Goal: Transaction & Acquisition: Purchase product/service

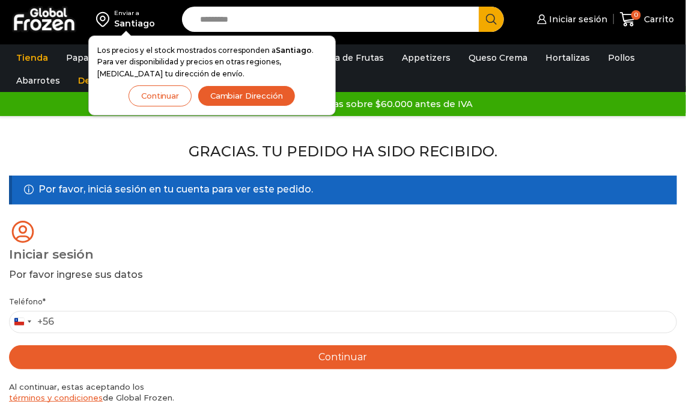
click at [460, 246] on div "Iniciar sesión" at bounding box center [343, 254] width 668 height 18
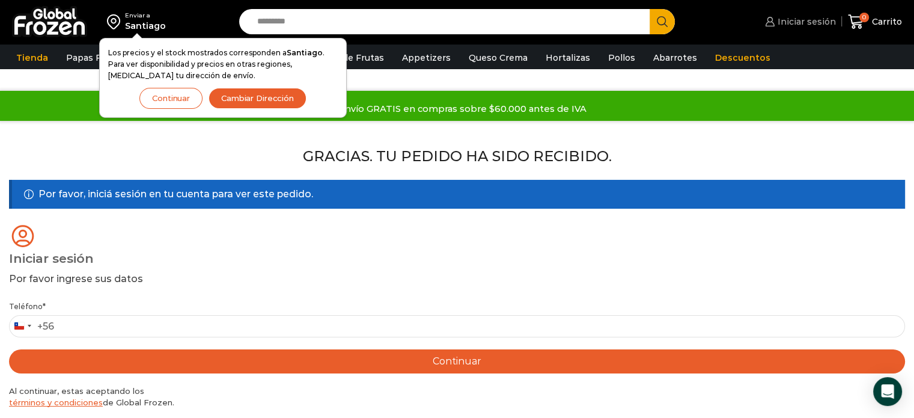
click at [686, 26] on span "Iniciar sesión" at bounding box center [805, 22] width 61 height 12
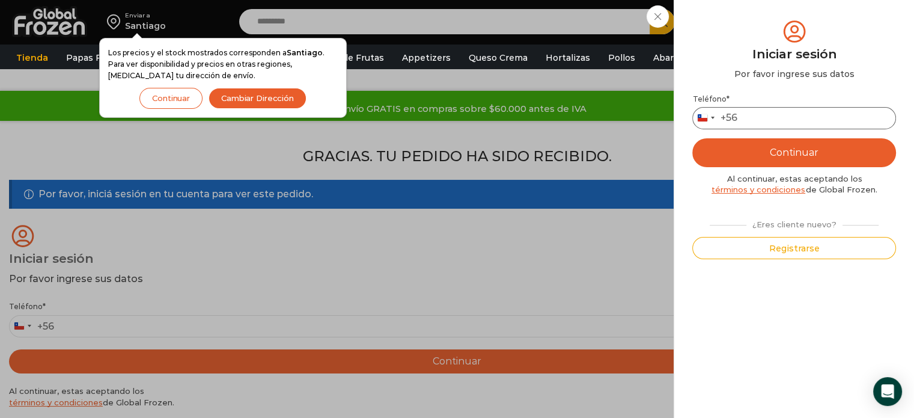
click at [686, 117] on input "Teléfono *" at bounding box center [794, 118] width 204 height 22
type input "*********"
click at [686, 151] on button "Continuar" at bounding box center [794, 152] width 204 height 29
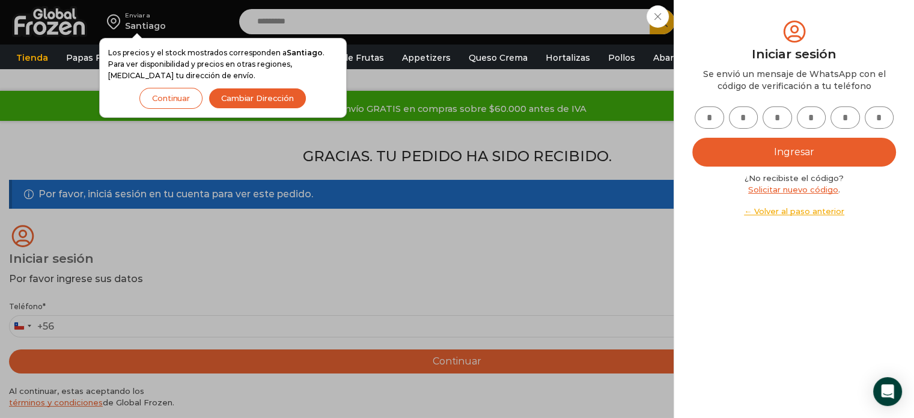
click at [686, 115] on input "text" at bounding box center [709, 117] width 29 height 22
type input "*"
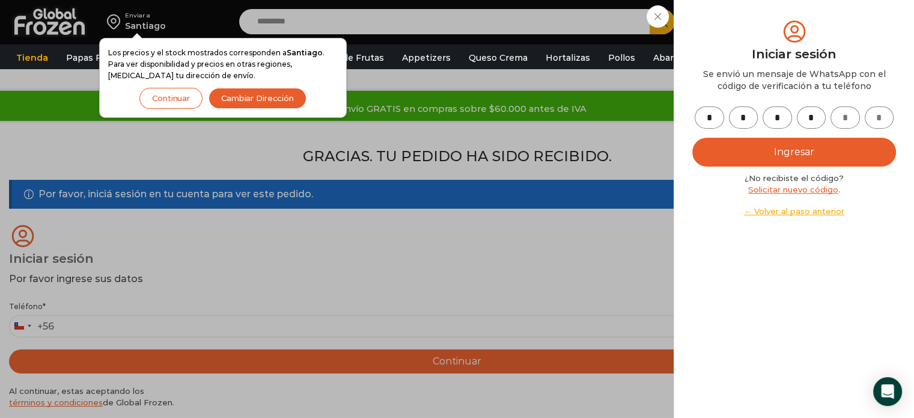
type input "*"
click at [686, 149] on button "Ingresar" at bounding box center [794, 152] width 204 height 29
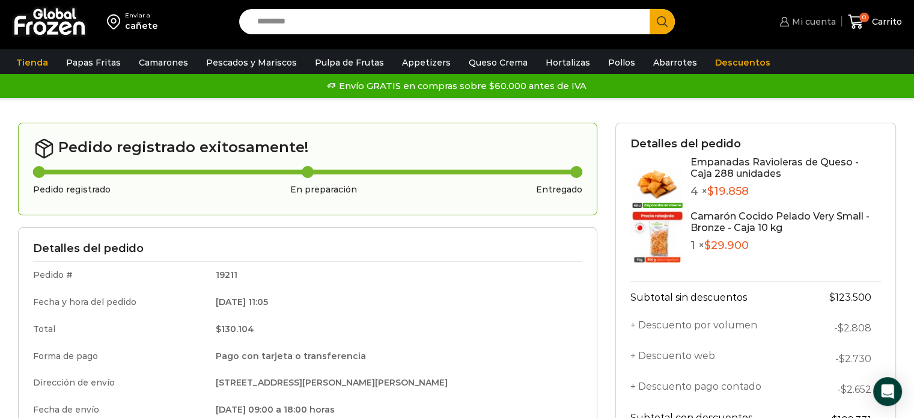
click at [808, 28] on link "Mi cuenta" at bounding box center [805, 22] width 59 height 24
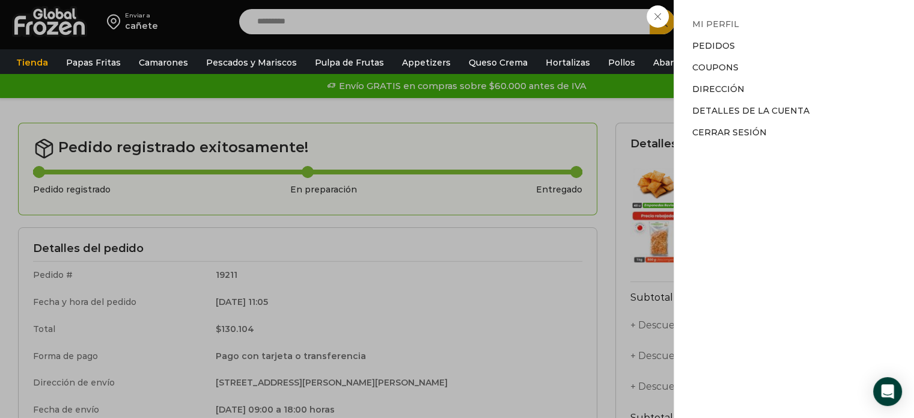
click at [715, 22] on link "Mi perfil" at bounding box center [715, 24] width 47 height 11
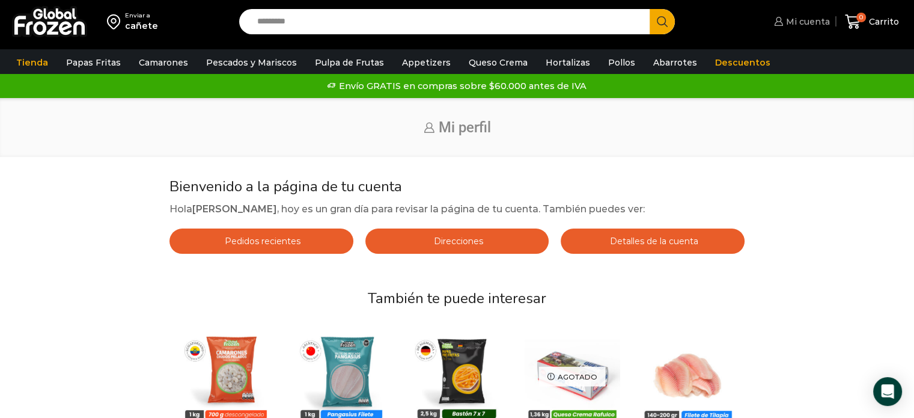
click at [806, 21] on span "Mi cuenta" at bounding box center [806, 22] width 47 height 12
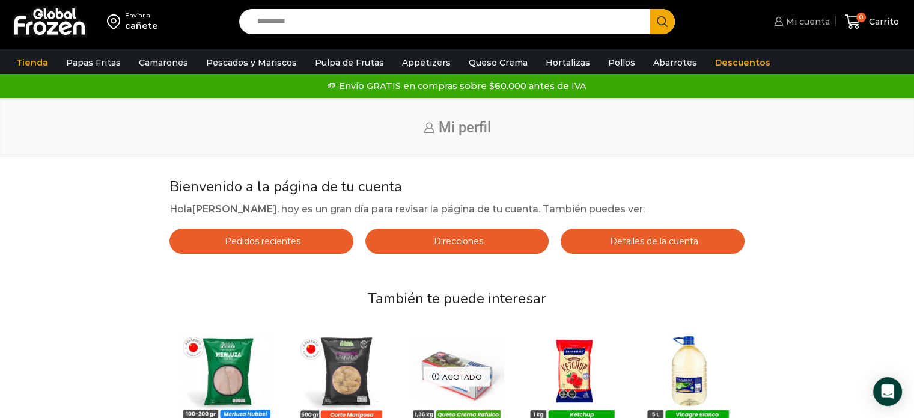
click at [778, 19] on icon at bounding box center [778, 21] width 8 height 9
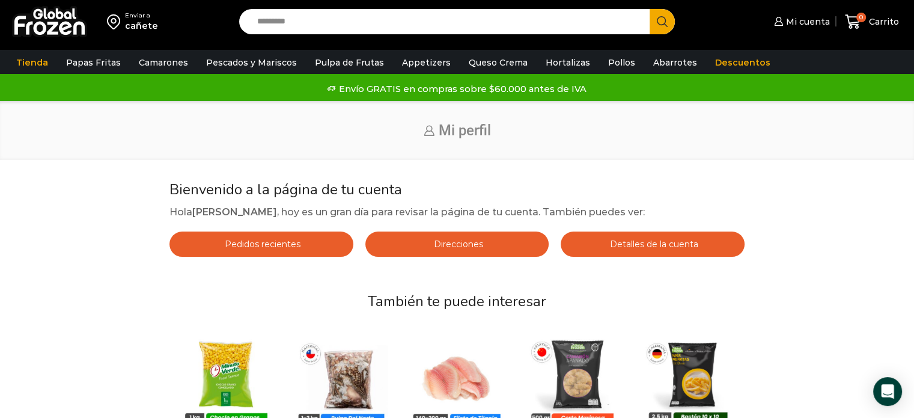
scroll to position [5, 0]
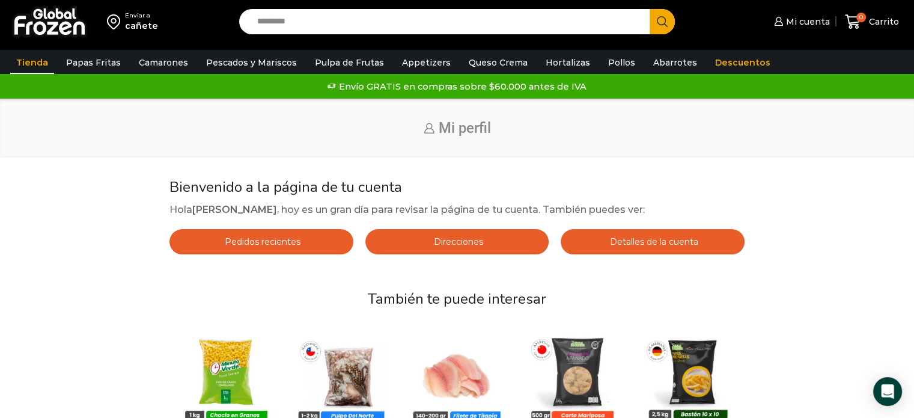
click at [31, 62] on link "Tienda" at bounding box center [32, 62] width 44 height 23
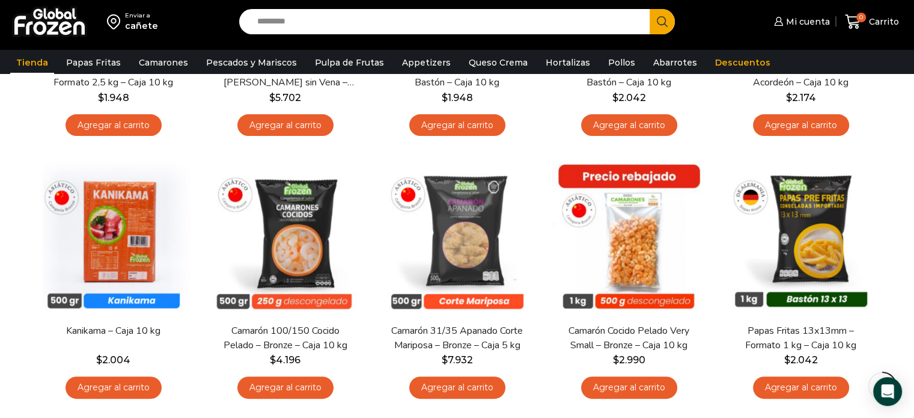
scroll to position [297, 0]
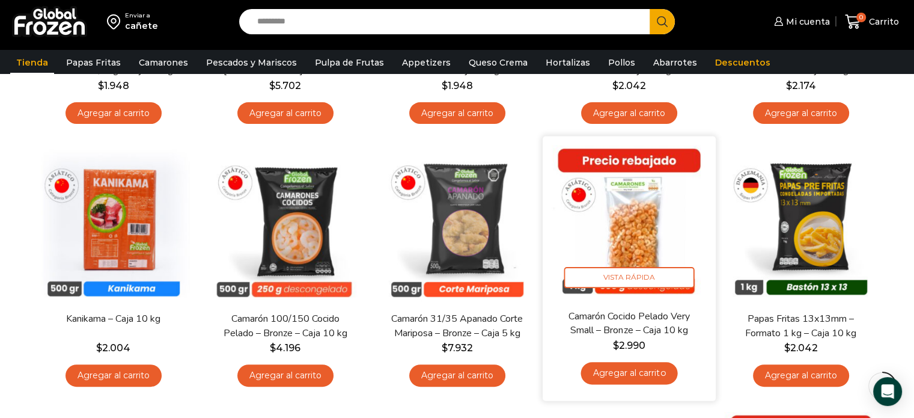
click at [632, 208] on img at bounding box center [629, 222] width 155 height 155
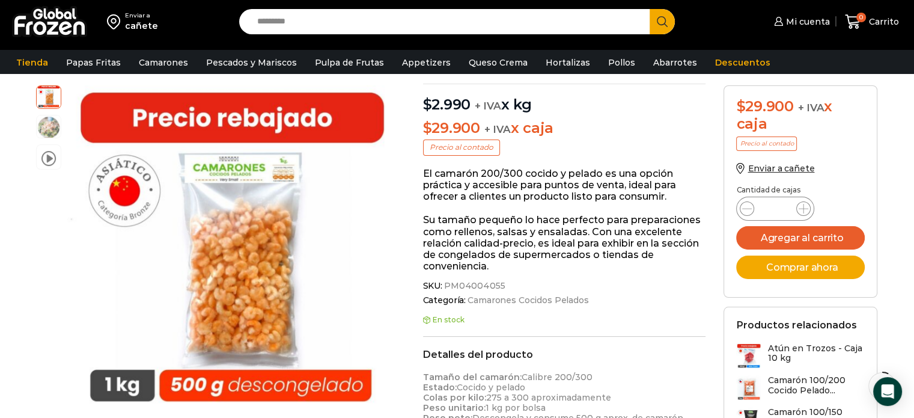
scroll to position [115, 0]
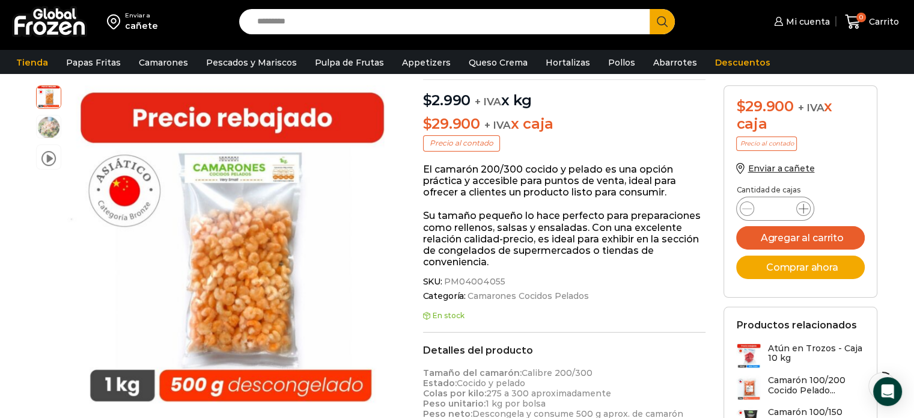
click at [803, 206] on icon at bounding box center [804, 209] width 10 height 10
type input "*"
click at [791, 272] on button "Comprar ahora" at bounding box center [800, 266] width 129 height 23
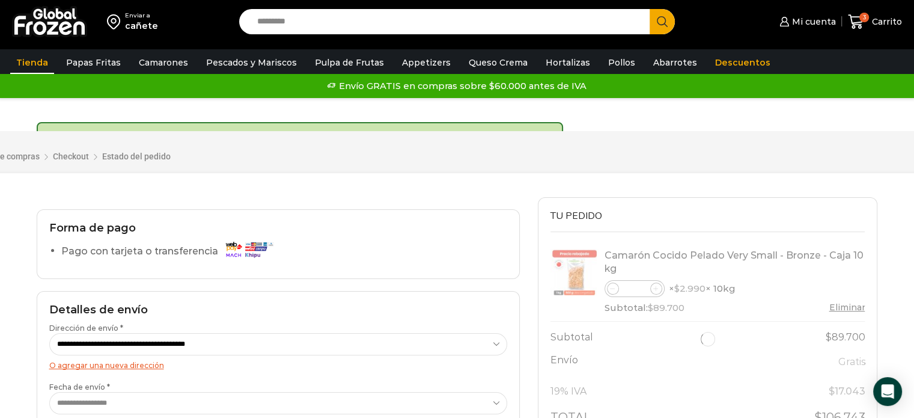
click at [30, 64] on link "Tienda" at bounding box center [32, 62] width 44 height 23
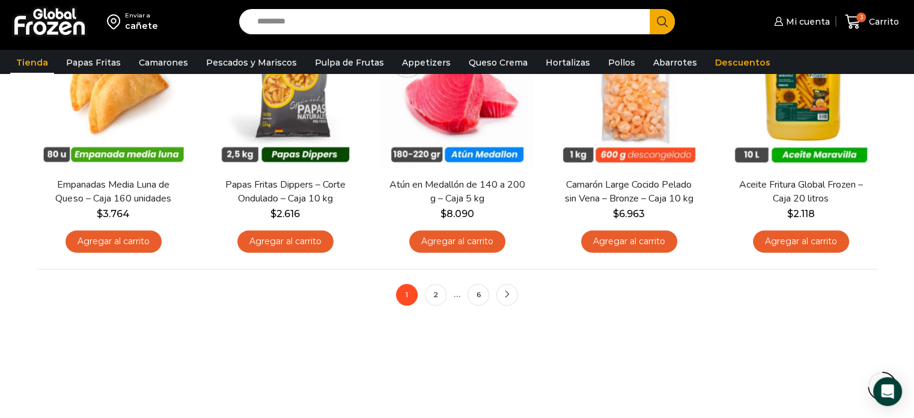
scroll to position [969, 0]
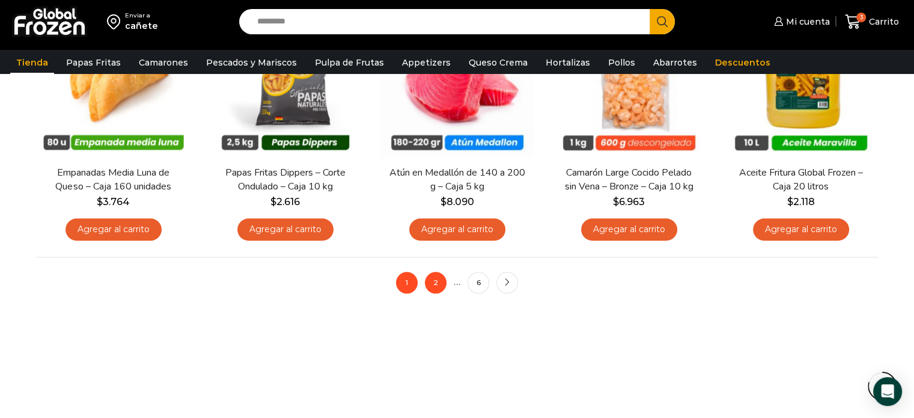
click at [437, 281] on link "2" at bounding box center [436, 283] width 22 height 22
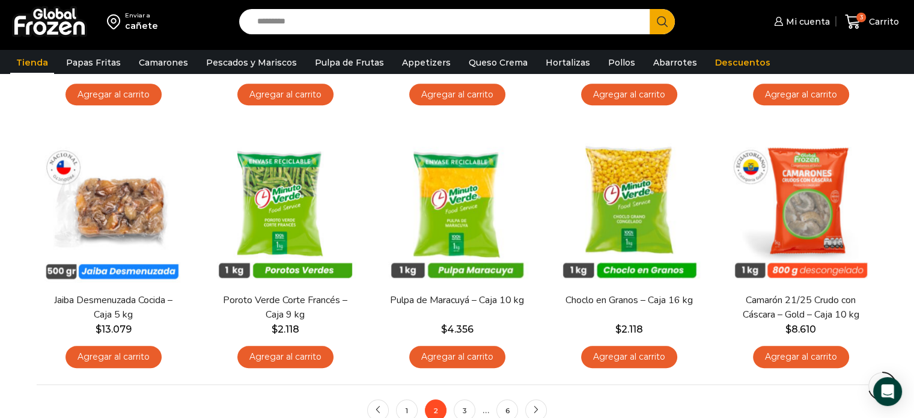
scroll to position [848, 0]
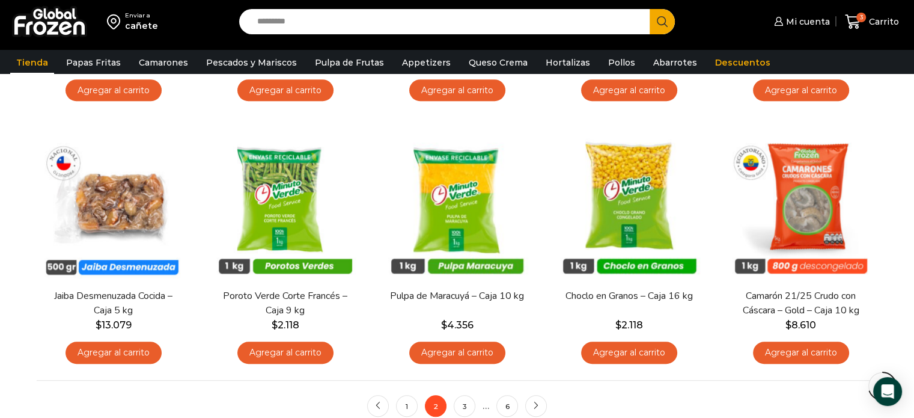
drag, startPoint x: 913, startPoint y: 296, endPoint x: 910, endPoint y: 314, distance: 18.2
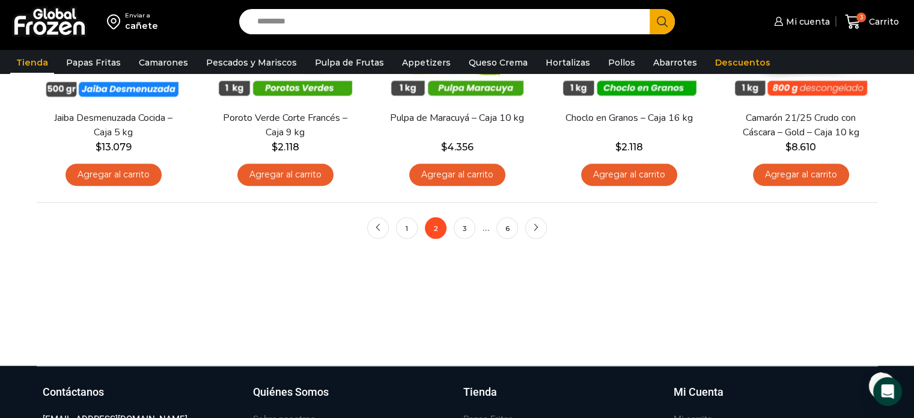
scroll to position [1029, 0]
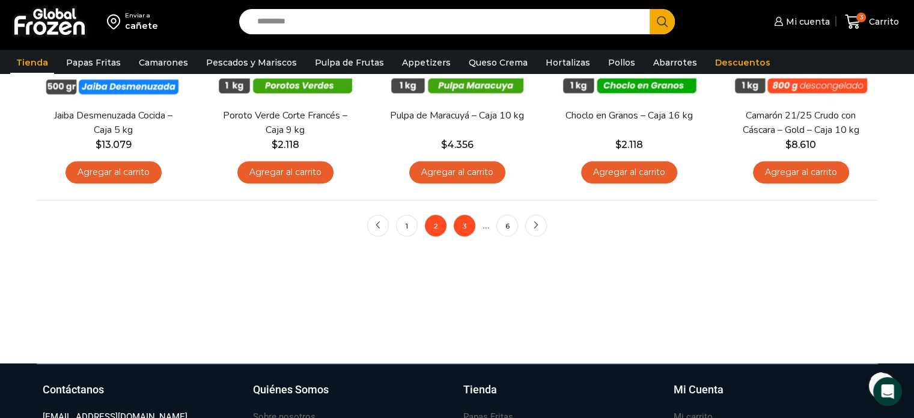
click at [466, 228] on link "3" at bounding box center [465, 226] width 22 height 22
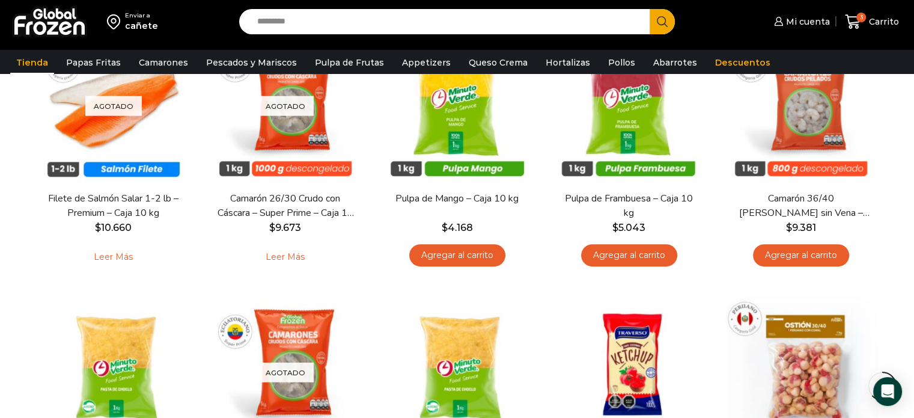
scroll to position [120, 0]
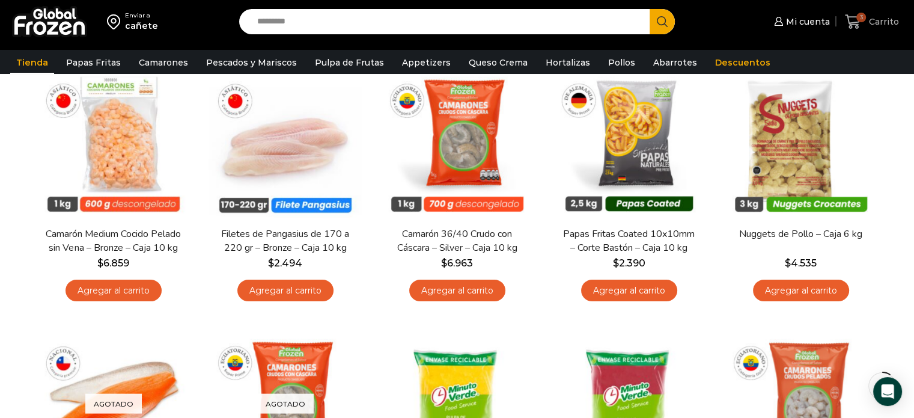
click at [875, 23] on span "Carrito" at bounding box center [882, 22] width 33 height 12
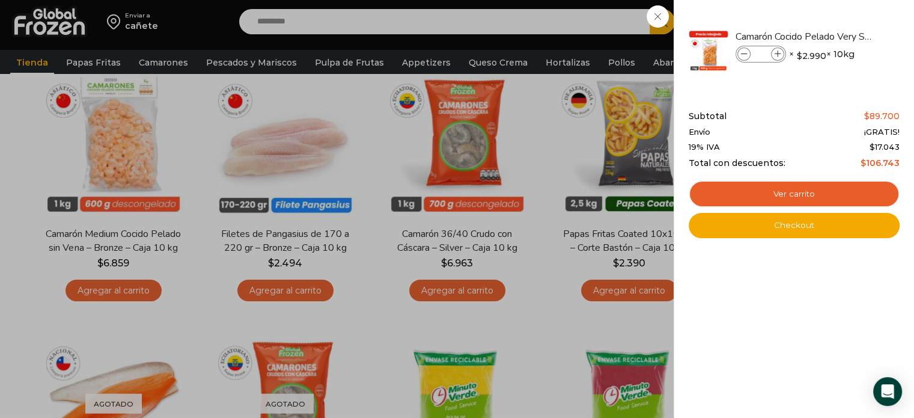
click at [842, 18] on div "3 Carrito 3 3 Shopping Cart * $" at bounding box center [872, 22] width 60 height 28
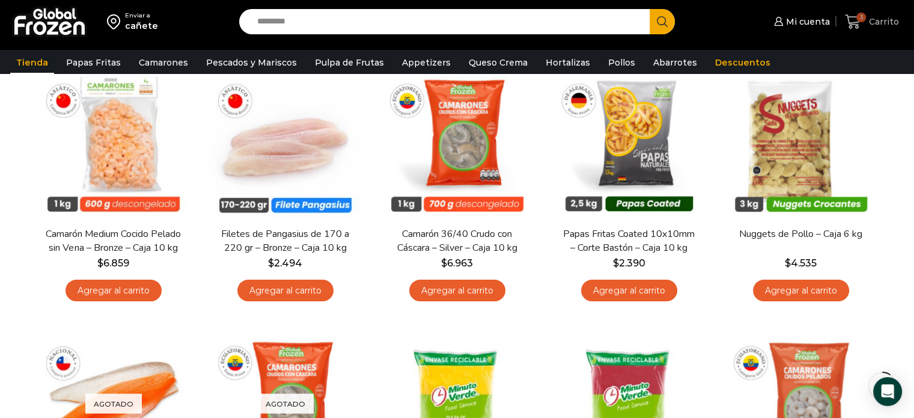
click at [865, 19] on span "3" at bounding box center [861, 18] width 10 height 10
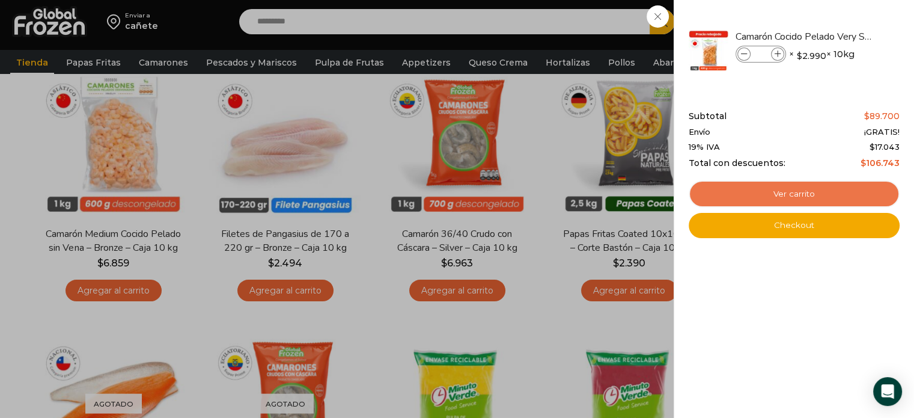
click at [772, 195] on link "Ver carrito" at bounding box center [794, 194] width 211 height 28
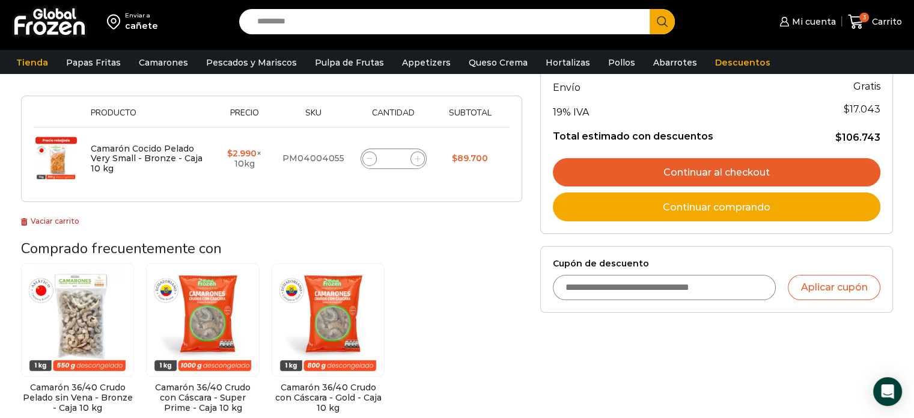
scroll to position [185, 0]
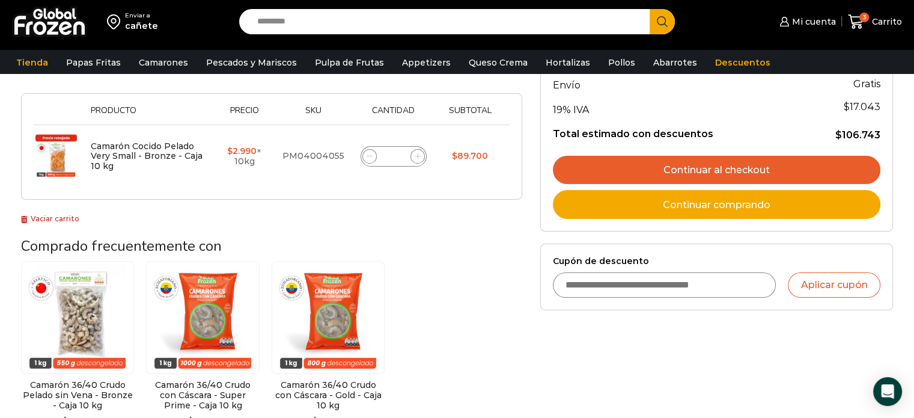
click at [695, 287] on input "Cupón de descuento" at bounding box center [665, 284] width 224 height 25
type input "**********"
click at [841, 280] on button "Aplicar cupón" at bounding box center [834, 284] width 93 height 25
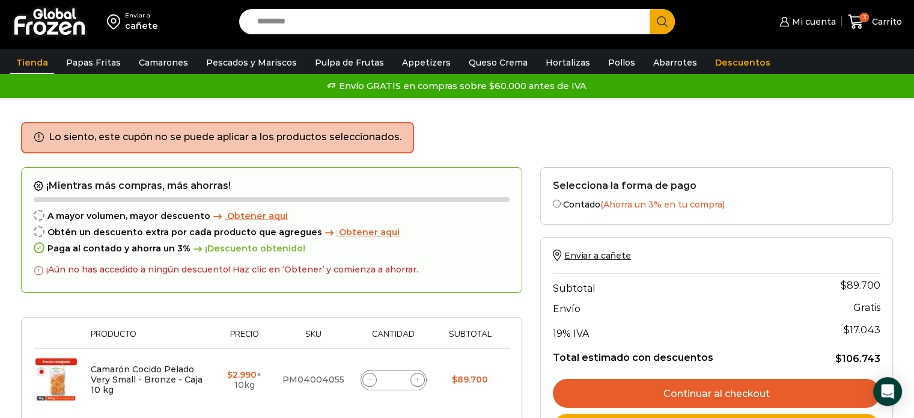
click at [24, 67] on link "Tienda" at bounding box center [32, 62] width 44 height 23
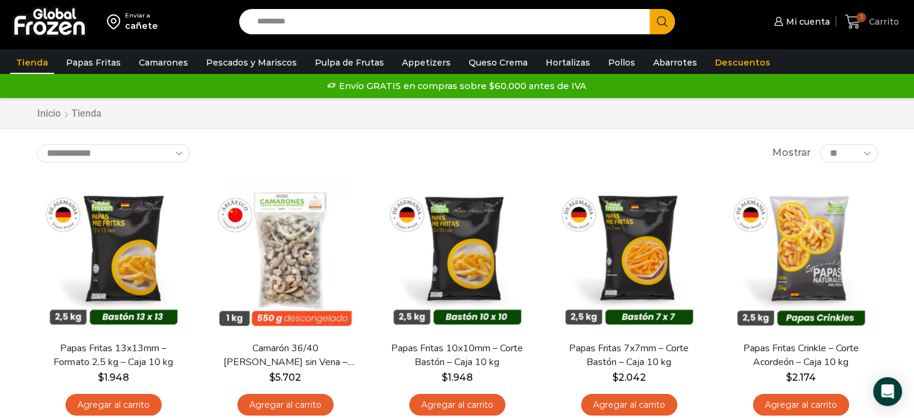
drag, startPoint x: 874, startPoint y: 22, endPoint x: 881, endPoint y: 19, distance: 7.0
click at [881, 19] on span "Carrito" at bounding box center [882, 22] width 33 height 12
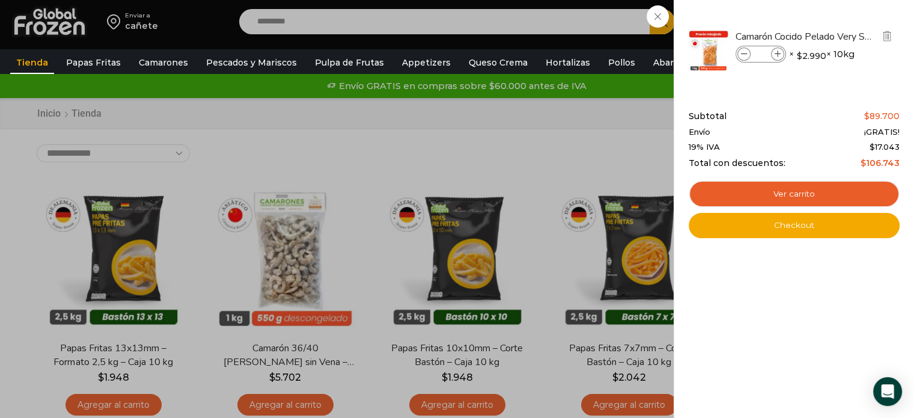
click at [747, 50] on span at bounding box center [743, 53] width 13 height 13
type input "*"
click at [888, 33] on img "Eliminar Camarón Cocido Pelado Very Small - Bronze - Caja 10 kg del carrito" at bounding box center [887, 36] width 11 height 11
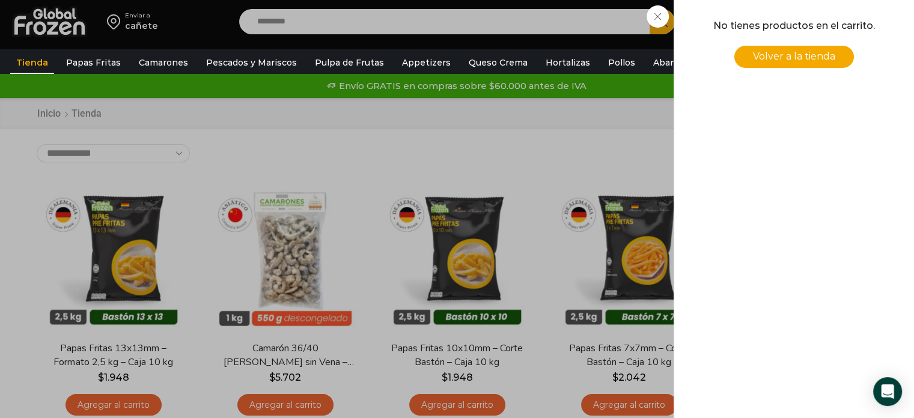
click at [842, 36] on div "0 Carrito 0 0 Shopping Cart No tienes productos en el carrito. Volver a la tien…" at bounding box center [872, 22] width 60 height 28
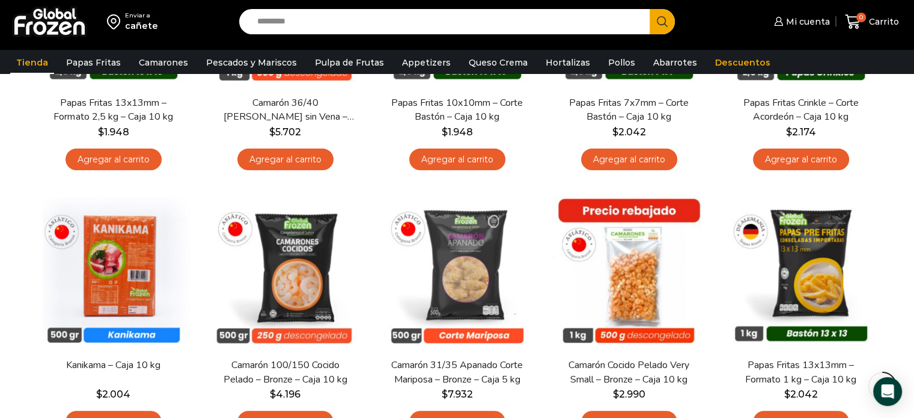
scroll to position [253, 0]
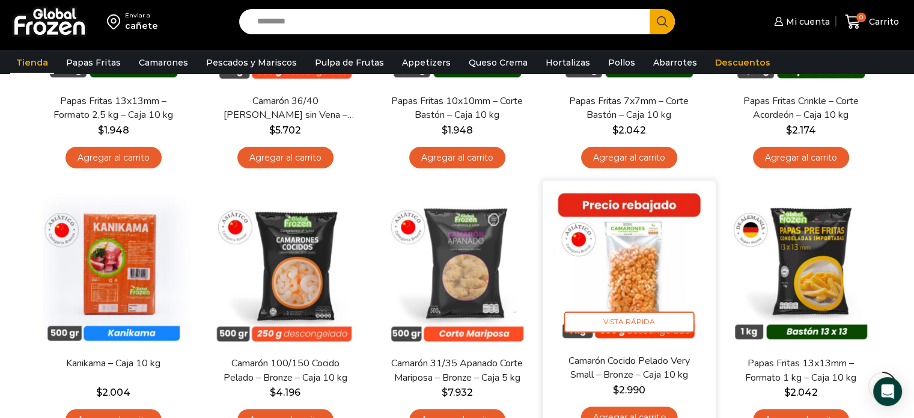
click at [642, 267] on img at bounding box center [629, 267] width 155 height 155
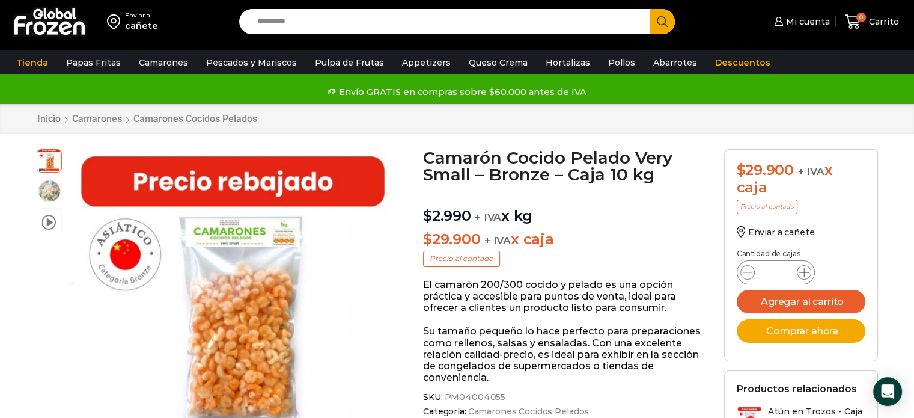
click at [802, 269] on icon at bounding box center [804, 272] width 10 height 10
type input "*"
click at [850, 232] on p "Enviar a cañete" at bounding box center [801, 231] width 129 height 11
click at [805, 332] on button "Comprar ahora" at bounding box center [801, 330] width 129 height 23
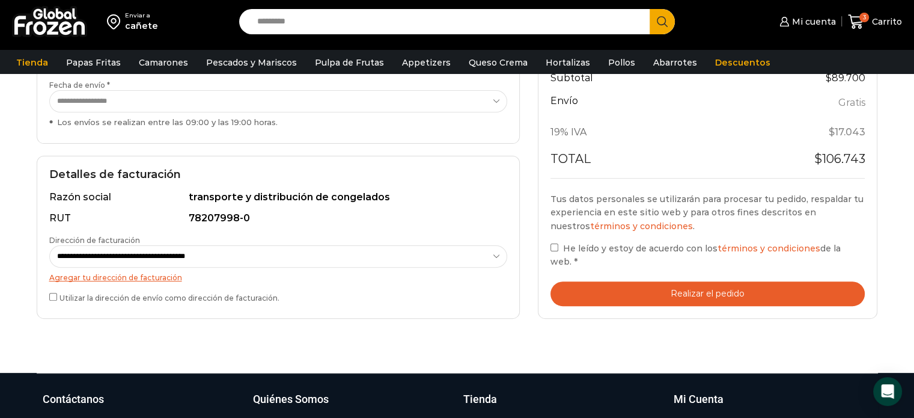
scroll to position [320, 0]
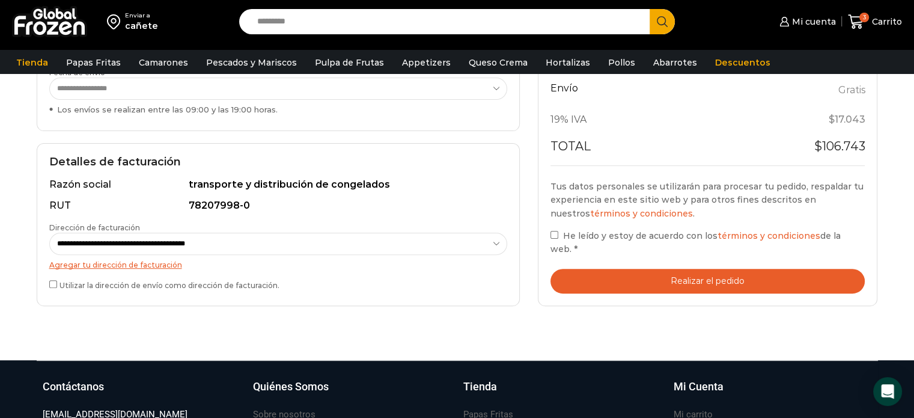
click at [714, 277] on button "Realizar el pedido" at bounding box center [707, 281] width 315 height 25
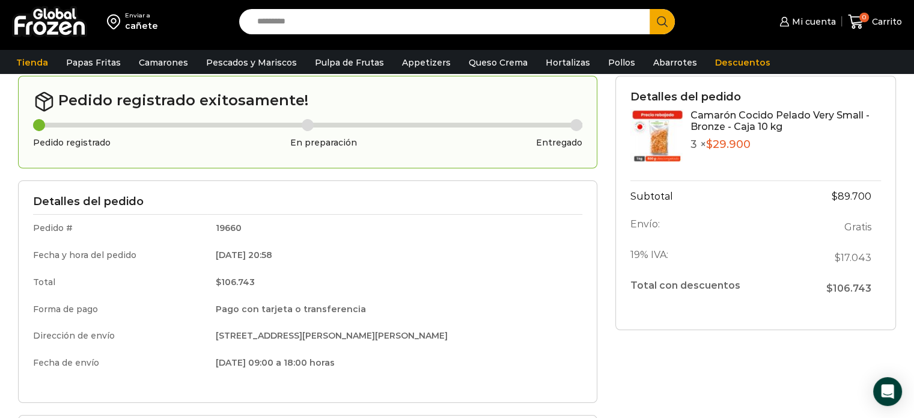
scroll to position [50, 0]
